Goal: Check status

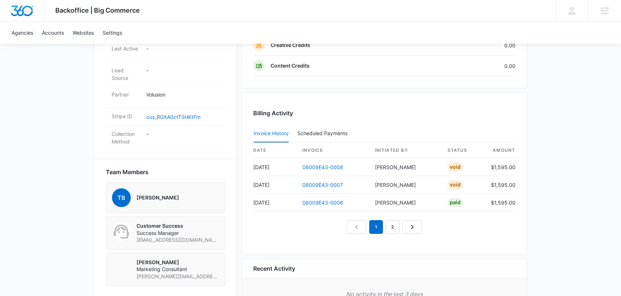
scroll to position [399, 0]
click at [415, 232] on link "Next Page" at bounding box center [411, 226] width 19 height 14
click at [417, 230] on icon "Next Page" at bounding box center [420, 226] width 9 height 9
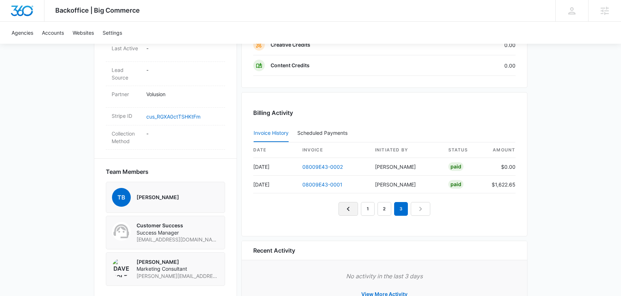
click at [349, 211] on icon "Previous Page" at bounding box center [348, 208] width 9 height 9
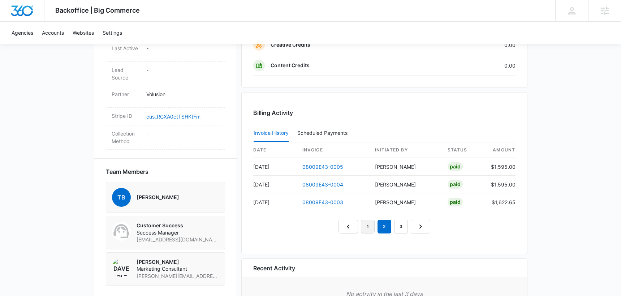
click at [369, 229] on link "1" at bounding box center [368, 226] width 14 height 14
click at [381, 228] on link "2" at bounding box center [384, 226] width 14 height 14
click at [397, 229] on link "3" at bounding box center [401, 226] width 14 height 14
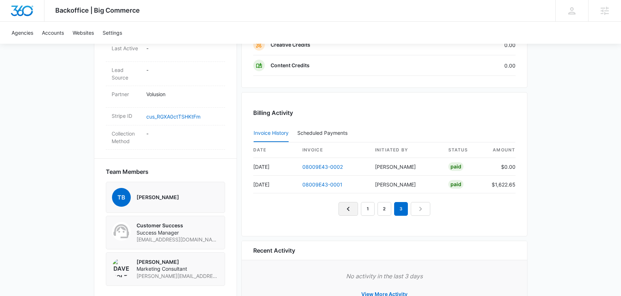
click at [349, 213] on icon "Previous Page" at bounding box center [348, 208] width 9 height 9
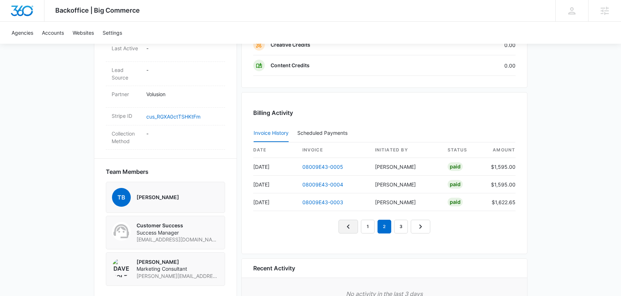
click at [349, 213] on div "date invoice Initiated By status amount [DATE] 08009E43-0005 [PERSON_NAME] Paid…" at bounding box center [384, 187] width 262 height 91
click at [354, 229] on link "Previous Page" at bounding box center [347, 226] width 19 height 14
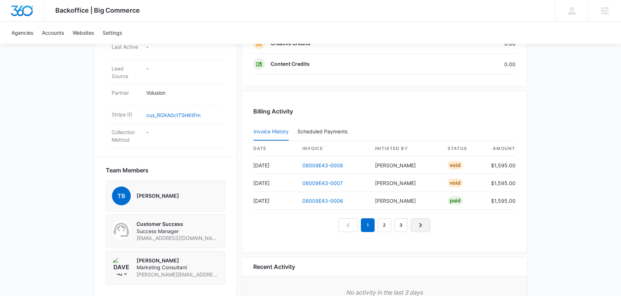
click at [422, 230] on link "Next Page" at bounding box center [419, 225] width 19 height 14
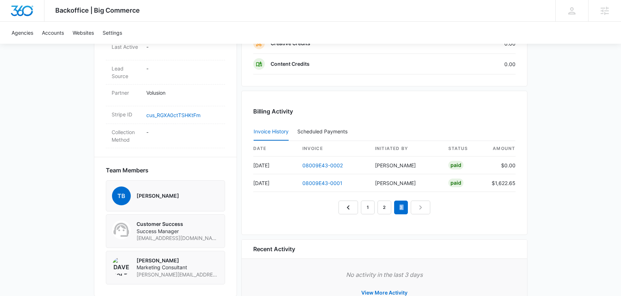
click at [422, 230] on div "Billing Activity Invoice History Scheduled Payments 0 date invoice Initiated By…" at bounding box center [384, 163] width 286 height 144
click at [423, 209] on nav "1 2 3" at bounding box center [384, 207] width 92 height 14
click at [356, 211] on link "Previous Page" at bounding box center [347, 207] width 19 height 14
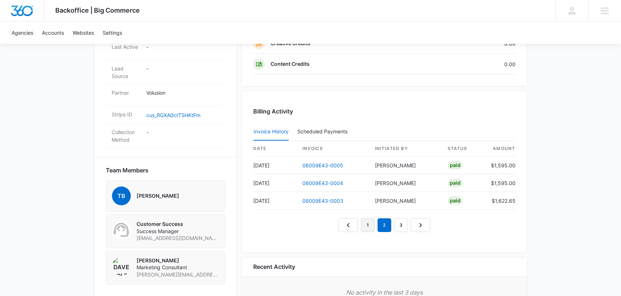
click at [361, 230] on link "1" at bounding box center [368, 225] width 14 height 14
click at [385, 227] on link "2" at bounding box center [384, 225] width 14 height 14
click at [428, 227] on link "Next Page" at bounding box center [419, 225] width 19 height 14
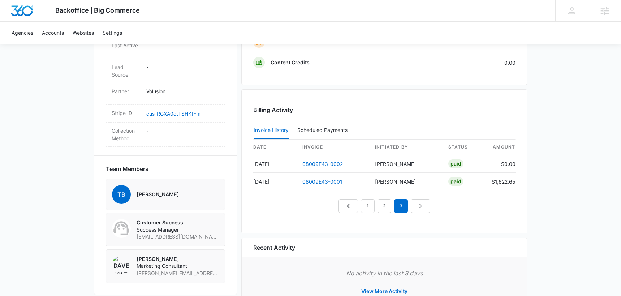
scroll to position [403, 0]
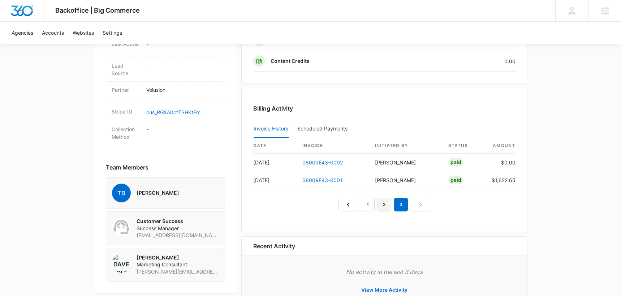
click at [387, 205] on link "2" at bounding box center [384, 204] width 14 height 14
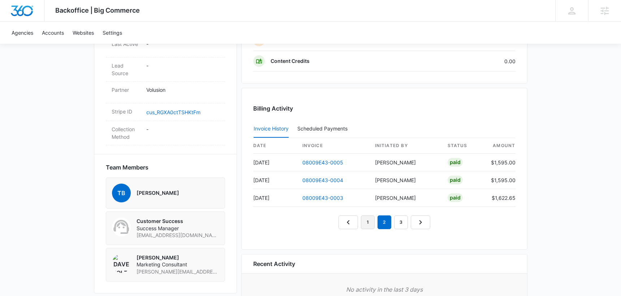
click at [364, 223] on link "1" at bounding box center [368, 222] width 14 height 14
